Goal: Use online tool/utility: Utilize a website feature to perform a specific function

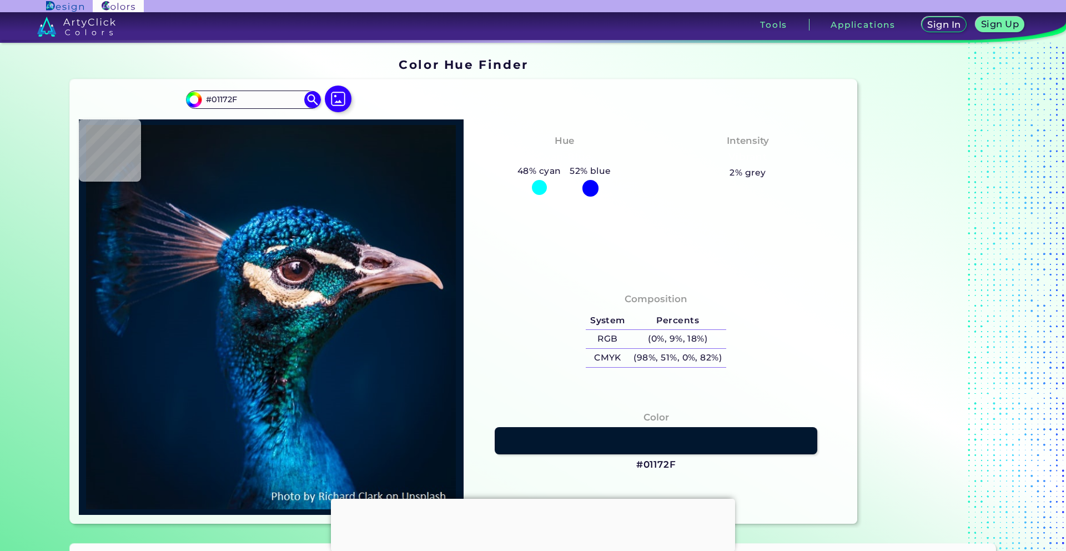
type input "#0b1f2a"
type input "#0B1F2A"
type input "#0c1217"
type input "#0C1217"
type input "#021d3b"
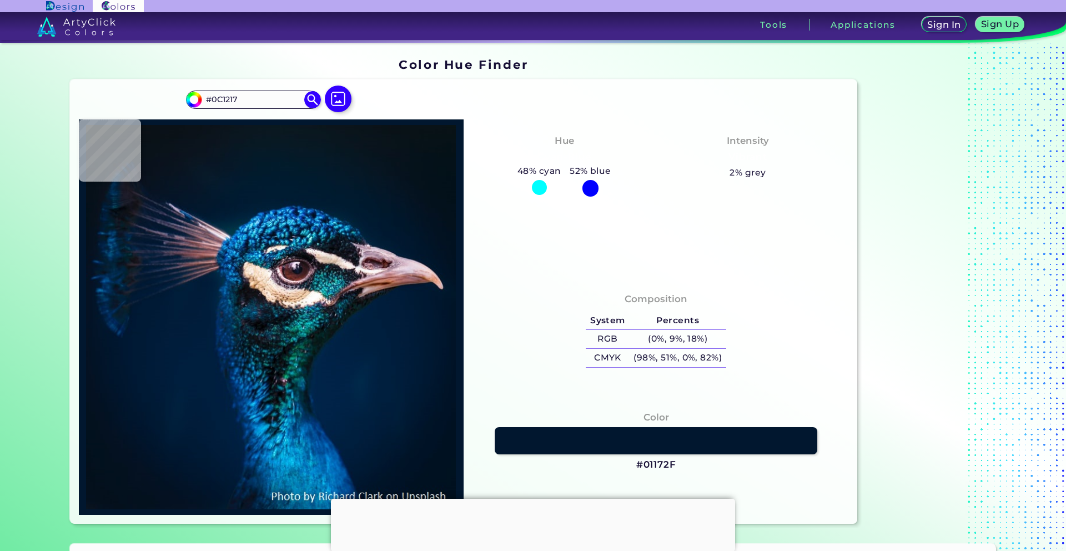
type input "#021D3B"
type input "#031f34"
type input "#031F34"
type input "#0f1622"
type input "#0F1622"
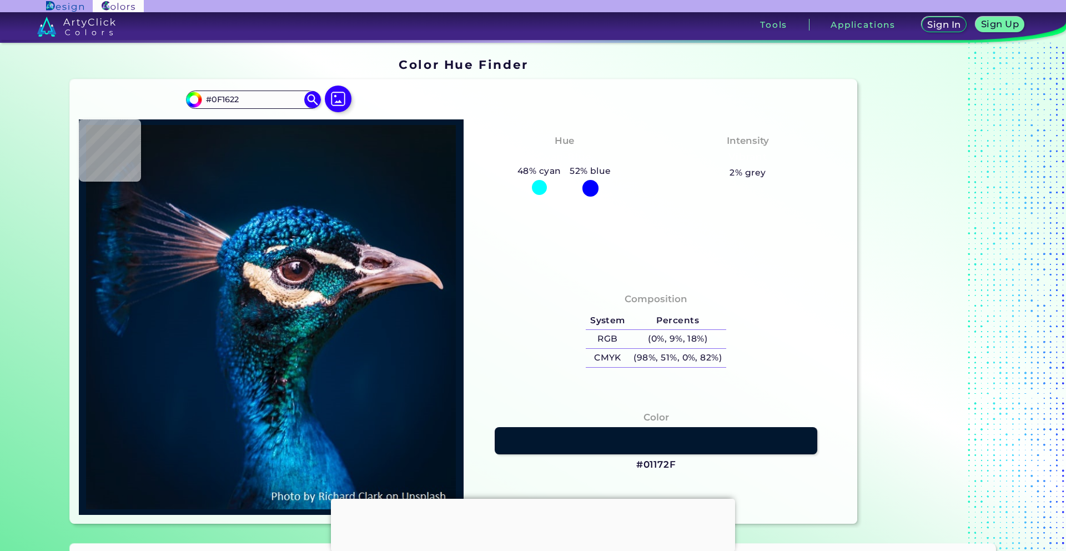
type input "#091219"
type input "#0a1117"
type input "#0A1117"
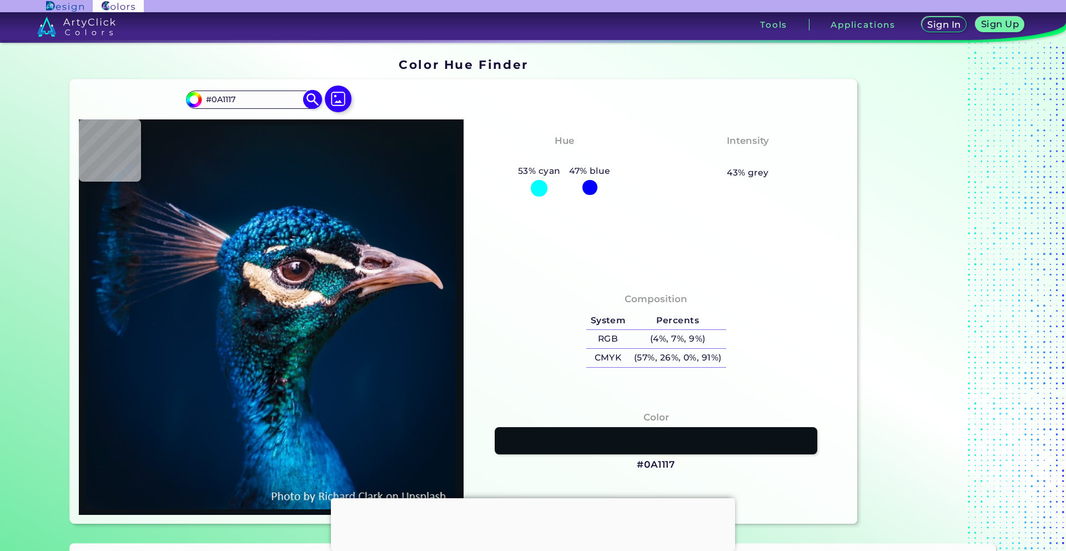
click at [317, 102] on img at bounding box center [312, 99] width 19 height 19
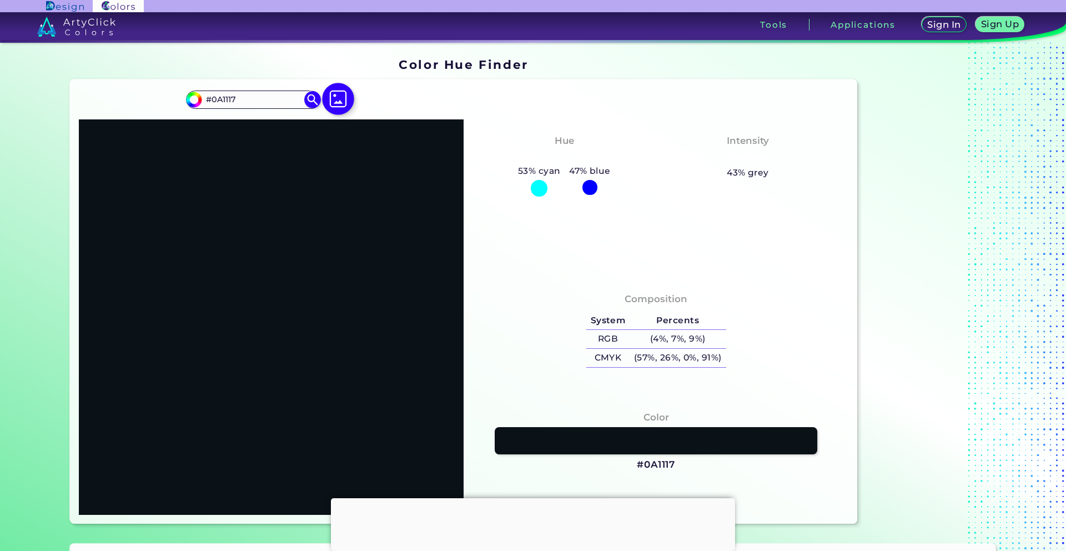
click at [337, 101] on img at bounding box center [338, 99] width 32 height 32
click at [0, 0] on input "file" at bounding box center [0, 0] width 0 height 0
type input "#000000"
type input "#c6d2ae"
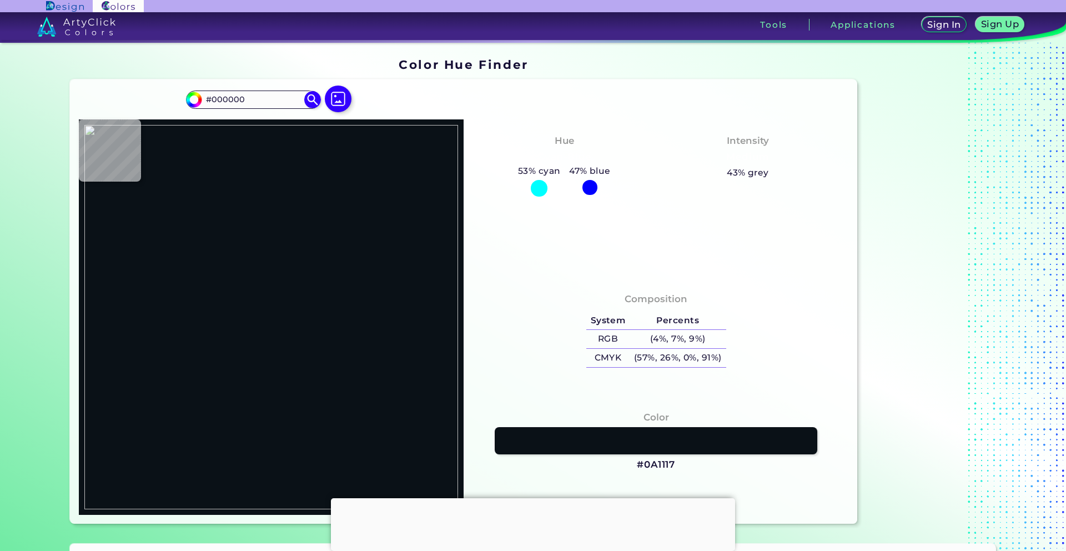
type input "#C6D2AE"
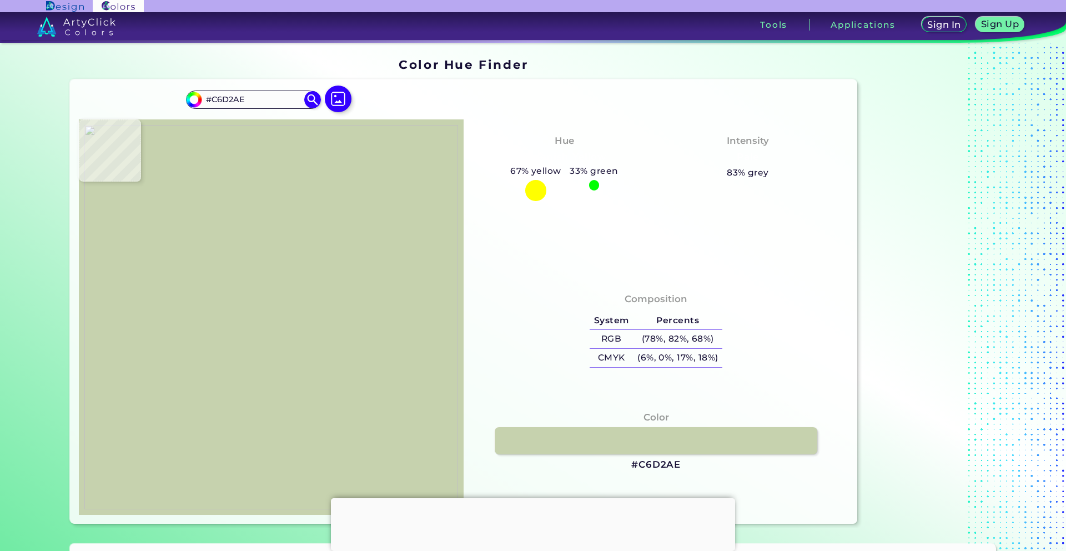
type input "#000000"
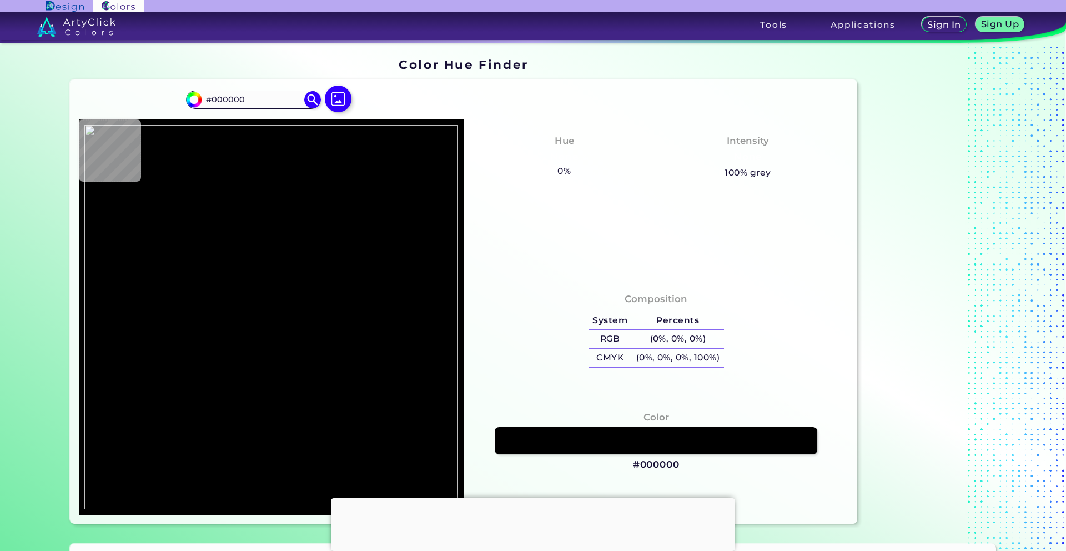
type input "#c6d2ae"
type input "#C6D2AE"
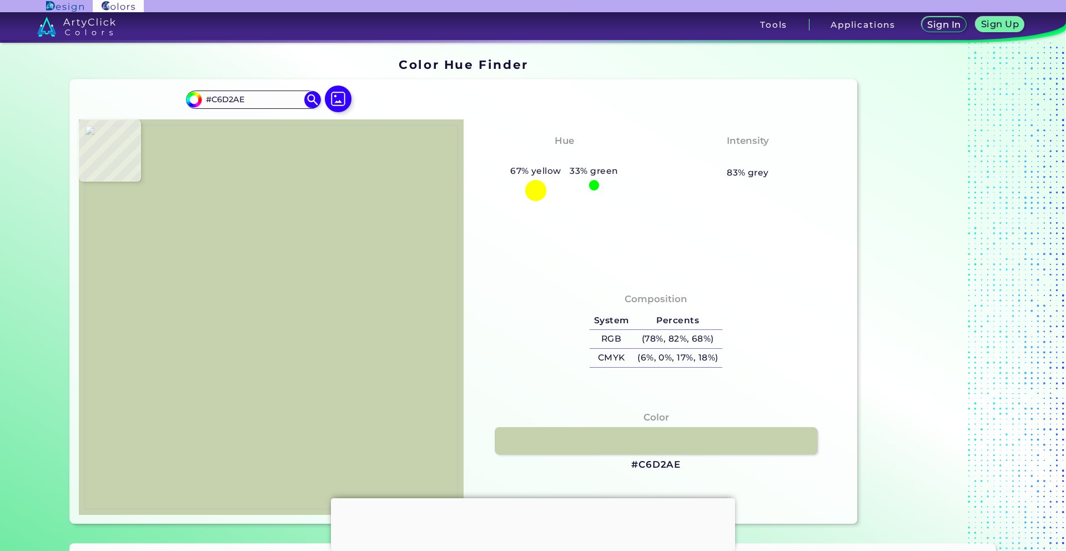
type input "#000000"
